Goal: Task Accomplishment & Management: Manage account settings

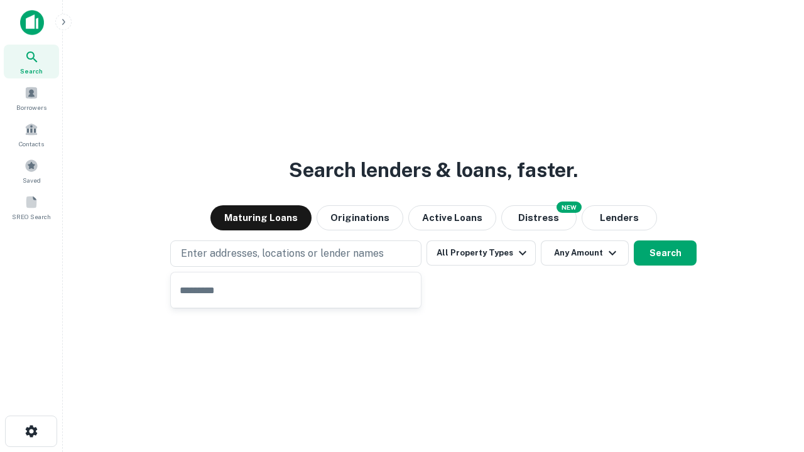
type input "**********"
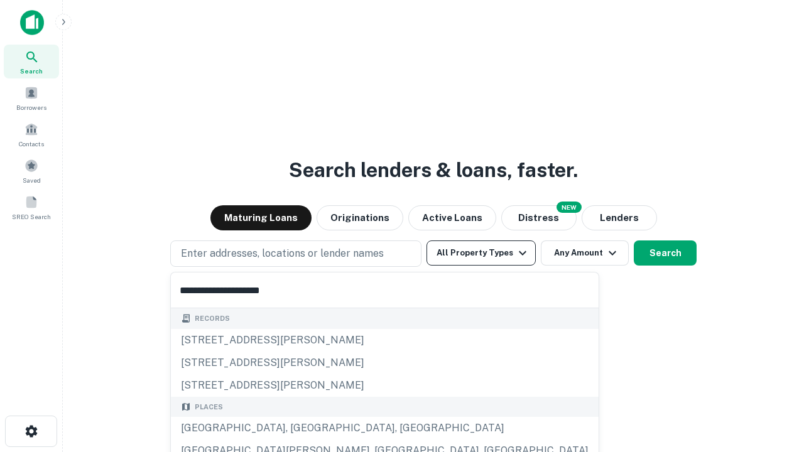
click at [481, 253] on button "All Property Types" at bounding box center [480, 253] width 109 height 25
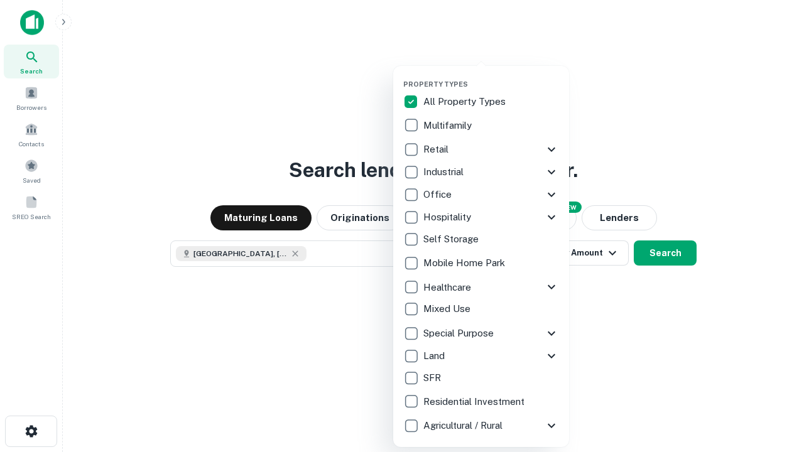
click at [491, 76] on button "button" at bounding box center [491, 76] width 176 height 1
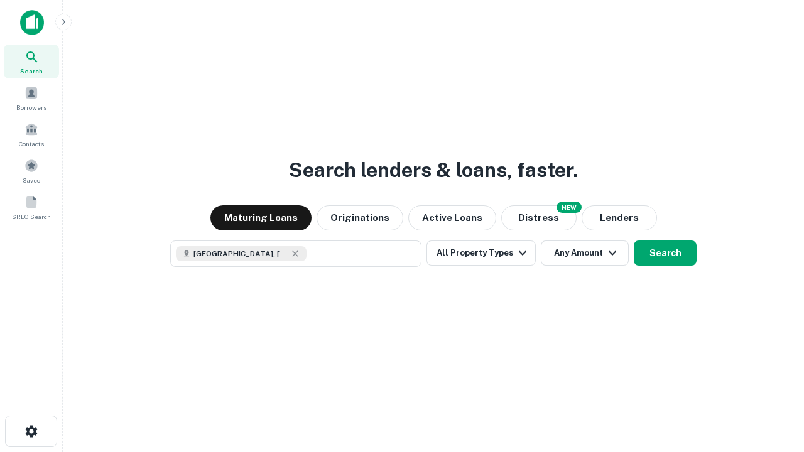
scroll to position [20, 0]
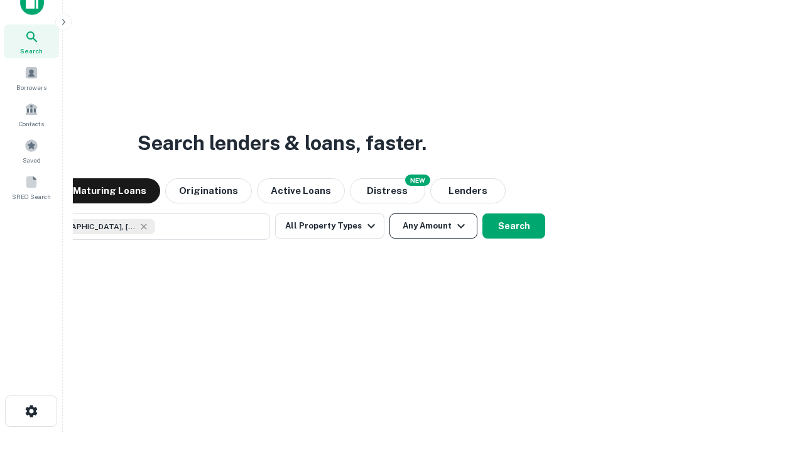
click at [389, 214] on button "Any Amount" at bounding box center [433, 226] width 88 height 25
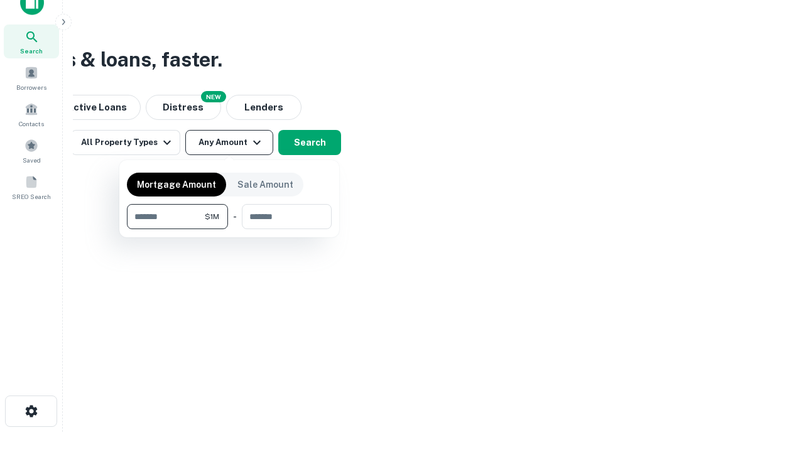
type input "*******"
click at [229, 229] on button "button" at bounding box center [229, 229] width 205 height 1
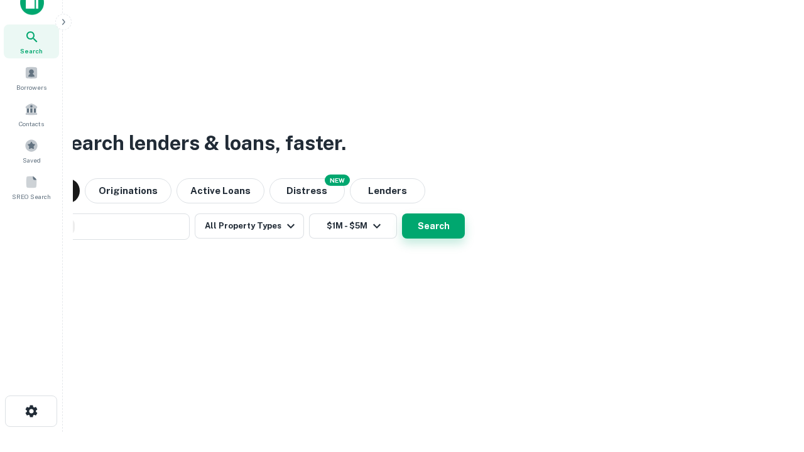
click at [402, 214] on button "Search" at bounding box center [433, 226] width 63 height 25
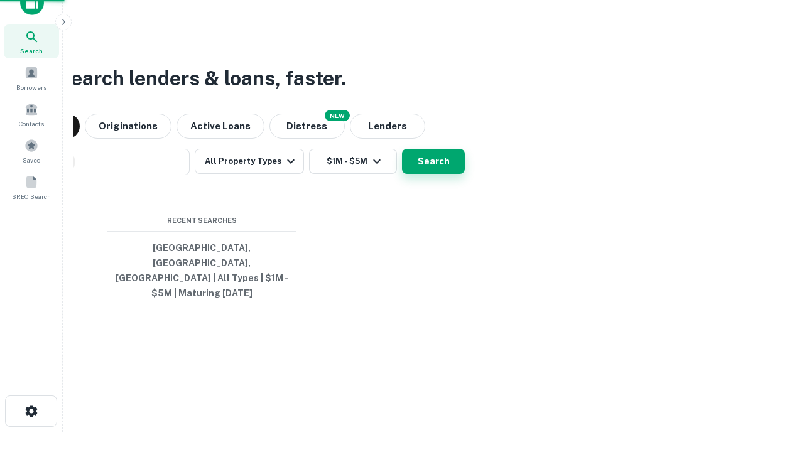
scroll to position [41, 355]
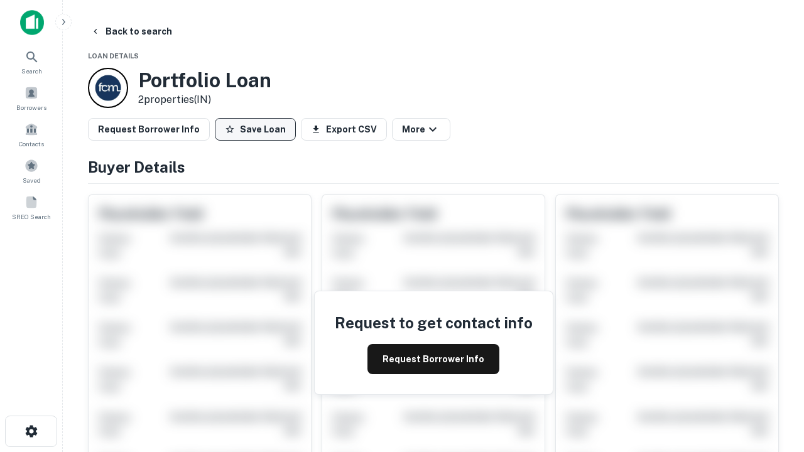
click at [255, 129] on button "Save Loan" at bounding box center [255, 129] width 81 height 23
click at [258, 129] on button "Save Loan" at bounding box center [255, 129] width 81 height 23
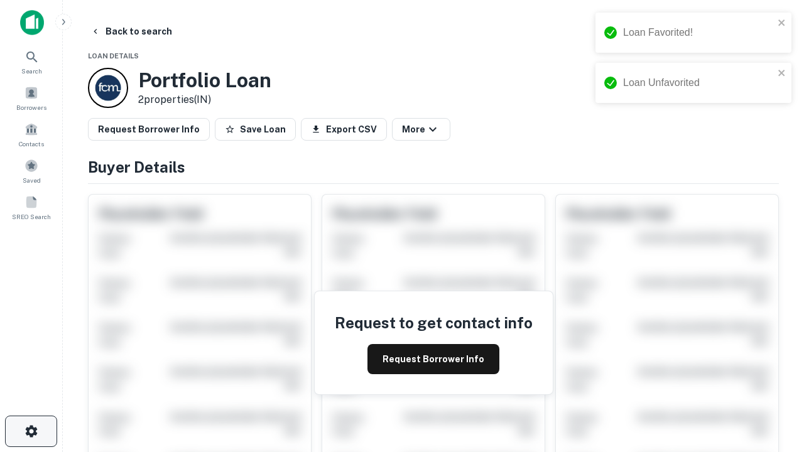
click at [31, 431] on icon "button" at bounding box center [31, 431] width 15 height 15
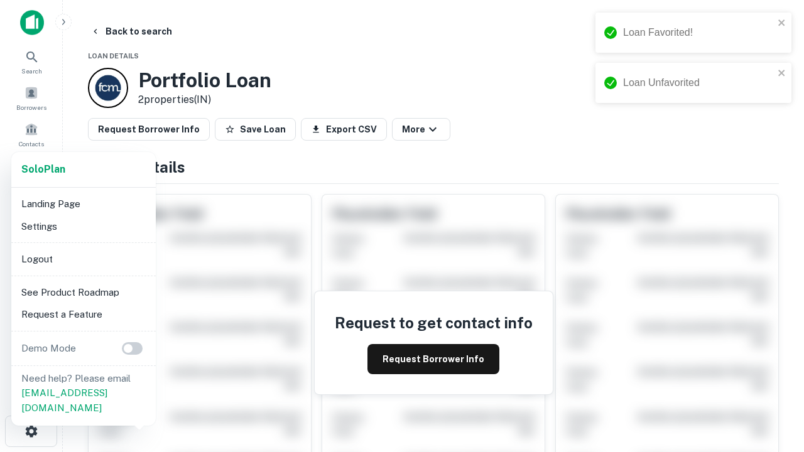
click at [83, 259] on li "Logout" at bounding box center [83, 259] width 134 height 23
